Goal: Transaction & Acquisition: Purchase product/service

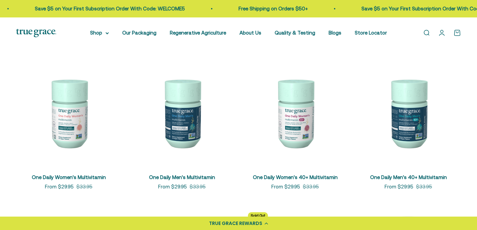
scroll to position [120, 0]
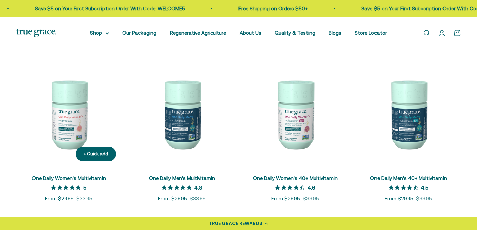
click at [74, 113] on img at bounding box center [68, 113] width 105 height 105
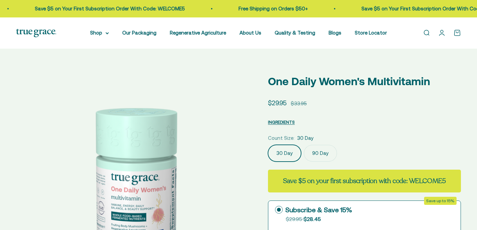
select select "3"
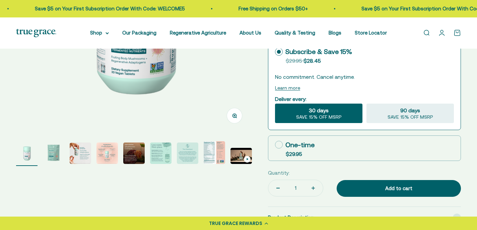
scroll to position [155, 0]
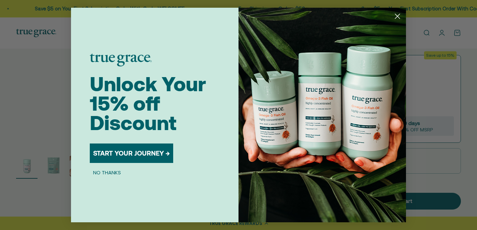
click at [398, 17] on icon "Close dialog" at bounding box center [397, 16] width 5 height 5
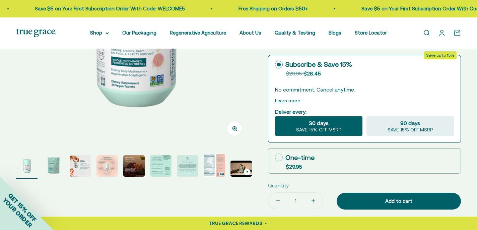
click at [210, 161] on img "Go to item 8" at bounding box center [214, 165] width 21 height 23
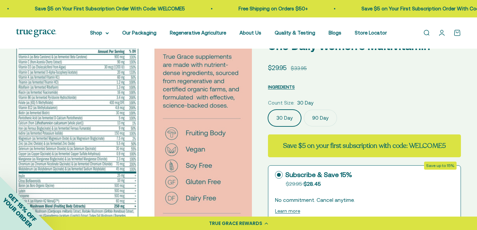
scroll to position [40, 0]
